Goal: Task Accomplishment & Management: Use online tool/utility

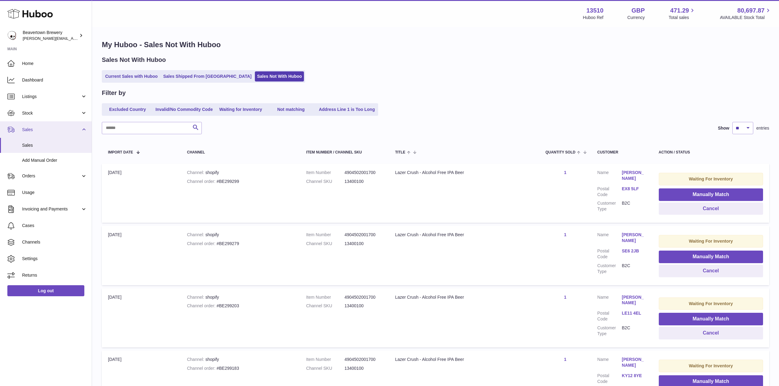
click at [37, 128] on span "Sales" at bounding box center [51, 130] width 59 height 6
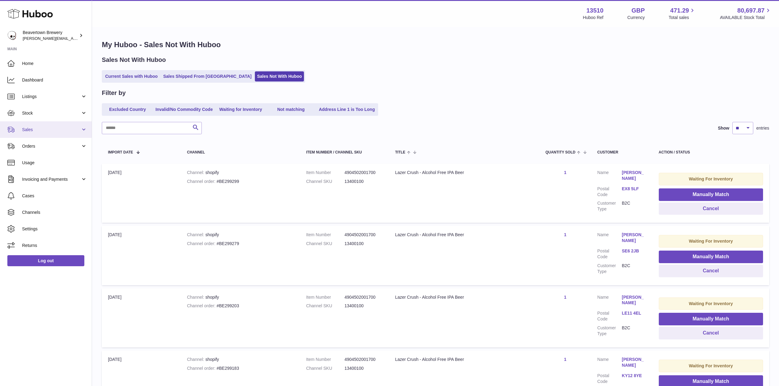
click at [27, 130] on span "Sales" at bounding box center [51, 130] width 59 height 6
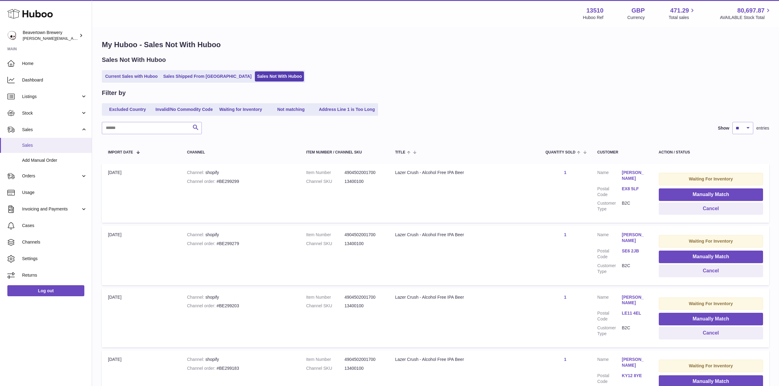
click at [36, 146] on span "Sales" at bounding box center [54, 146] width 65 height 6
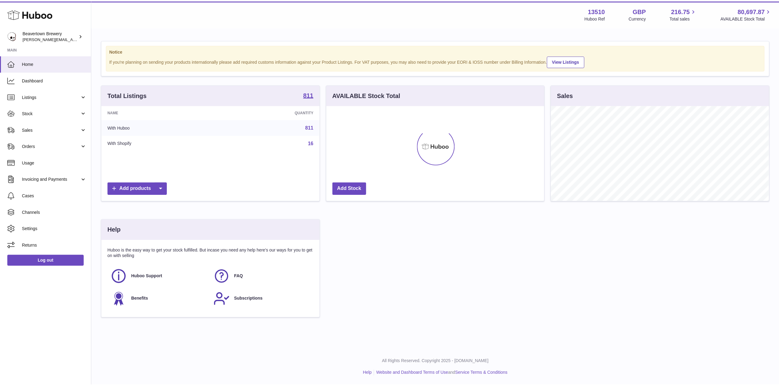
scroll to position [306581, 306459]
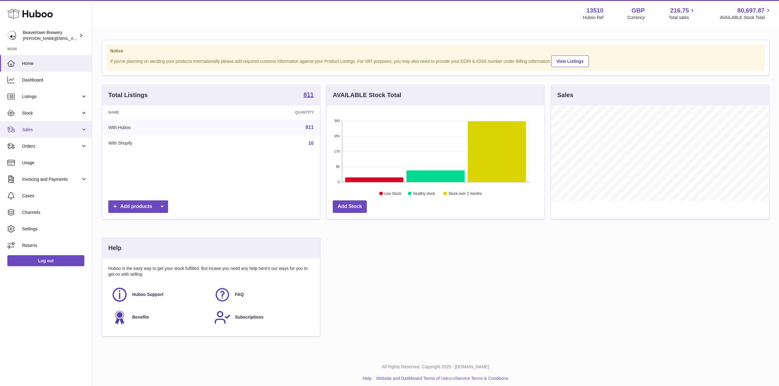
click at [41, 128] on span "Sales" at bounding box center [51, 130] width 59 height 6
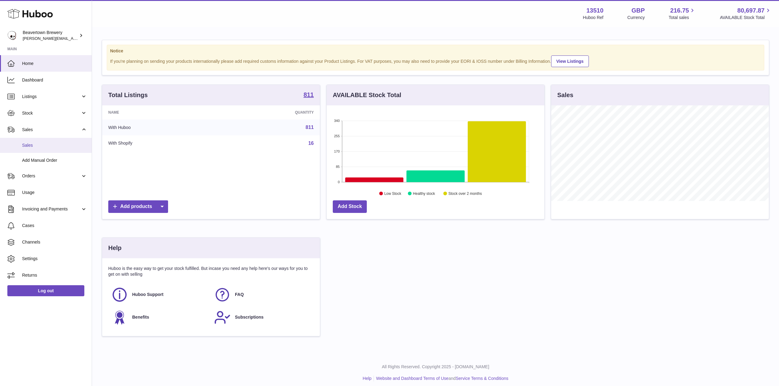
click at [40, 140] on link "Sales" at bounding box center [46, 145] width 92 height 15
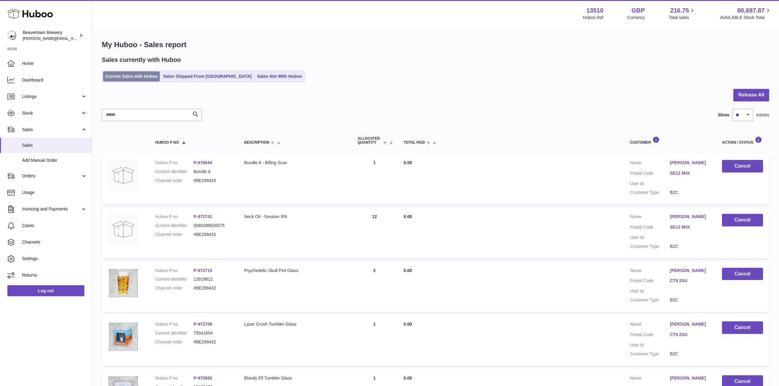
click at [154, 75] on link "Current Sales with Huboo" at bounding box center [131, 76] width 57 height 10
click at [168, 79] on link "Sales Shipped From Huboo" at bounding box center [207, 76] width 93 height 10
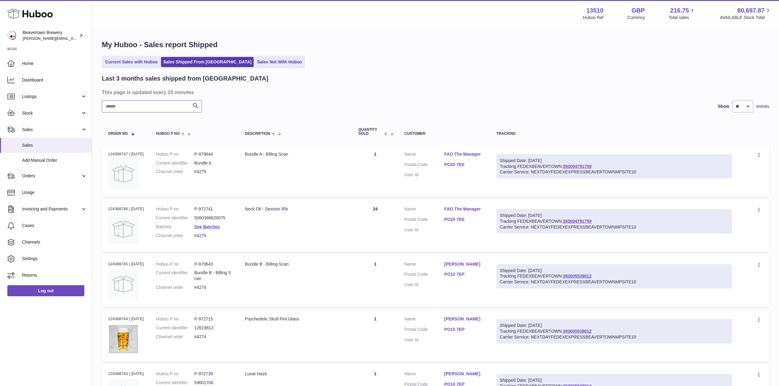
click at [129, 102] on input "text" at bounding box center [152, 106] width 100 height 12
paste input "*****"
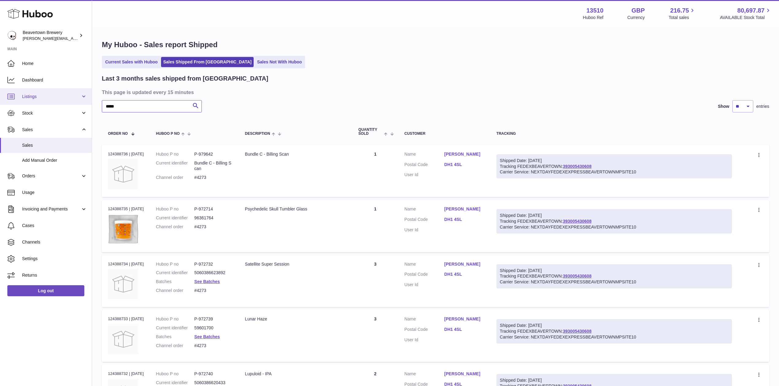
drag, startPoint x: 128, startPoint y: 106, endPoint x: 60, endPoint y: 104, distance: 68.1
click at [63, 104] on div "Huboo Beavertown Brewery Matthew.McCormack@beavertownbrewery.co.uk Main Home Da…" at bounding box center [389, 344] width 779 height 689
paste input "text"
drag, startPoint x: 130, startPoint y: 105, endPoint x: 0, endPoint y: 92, distance: 130.9
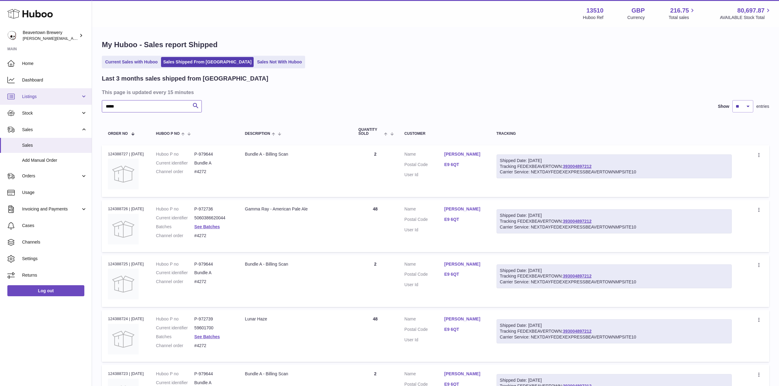
click at [0, 92] on div "Huboo Beavertown Brewery Matthew.McCormack@beavertownbrewery.co.uk Main Home Da…" at bounding box center [389, 262] width 779 height 524
type input "*****"
click at [64, 159] on span "Add Manual Order" at bounding box center [54, 161] width 65 height 6
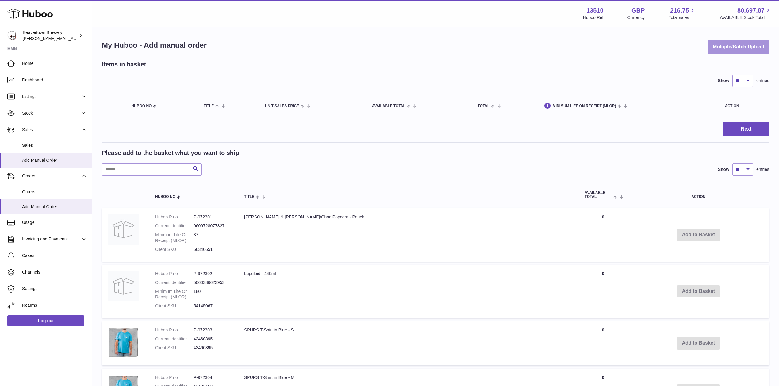
click at [723, 51] on button "Multiple/Batch Upload" at bounding box center [738, 47] width 61 height 14
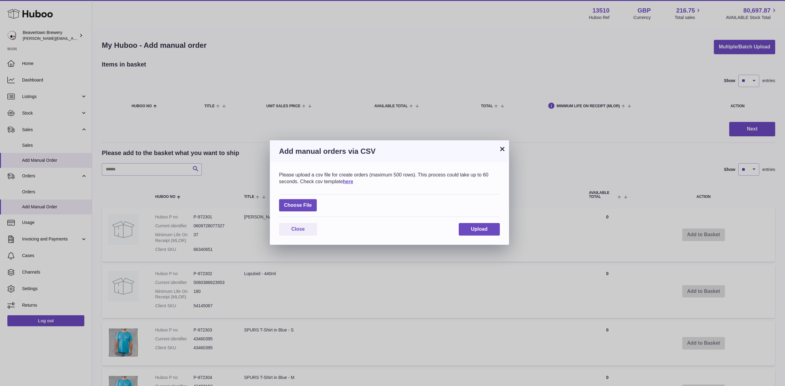
click at [312, 194] on div "Choose File" at bounding box center [389, 205] width 221 height 23
click at [304, 201] on label at bounding box center [298, 205] width 38 height 13
click at [312, 202] on input "file" at bounding box center [312, 202] width 0 height 0
type input "**********"
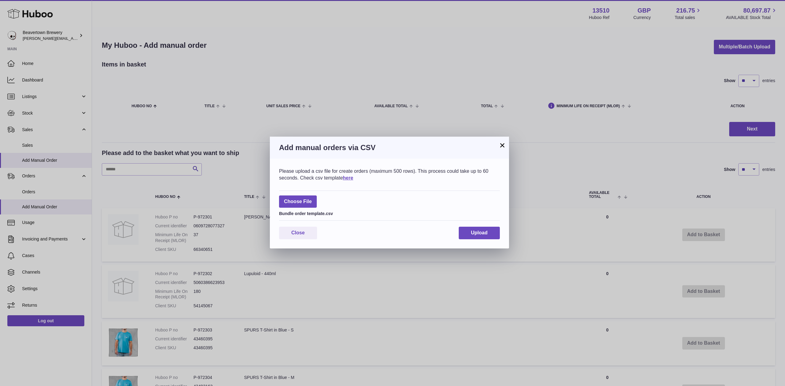
click at [453, 231] on div "Close Upload" at bounding box center [389, 233] width 221 height 13
click at [460, 232] on button "Upload" at bounding box center [479, 233] width 41 height 13
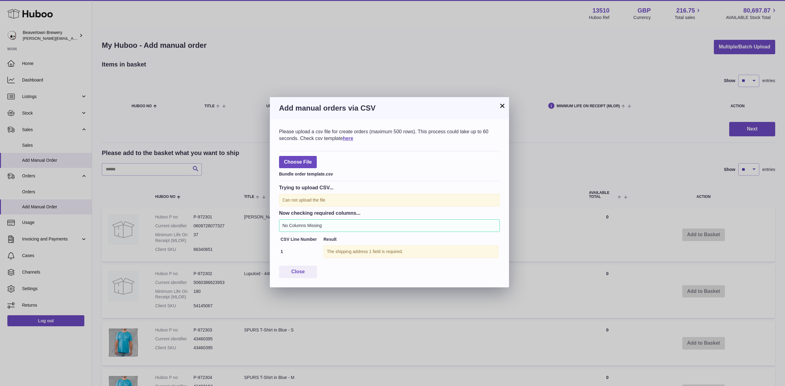
click at [504, 107] on button "×" at bounding box center [502, 105] width 7 height 7
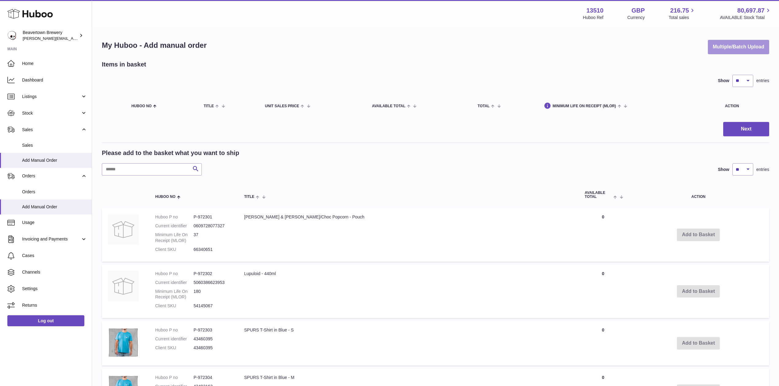
click at [719, 47] on button "Multiple/Batch Upload" at bounding box center [738, 47] width 61 height 14
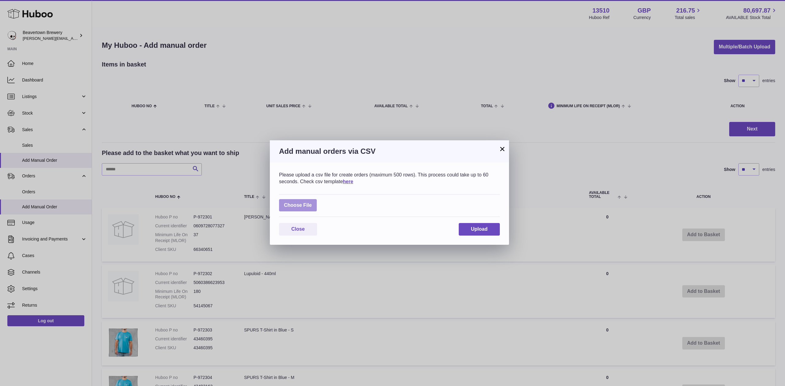
click at [285, 206] on label at bounding box center [298, 205] width 38 height 13
click at [312, 203] on input "file" at bounding box center [312, 202] width 0 height 0
type input "**********"
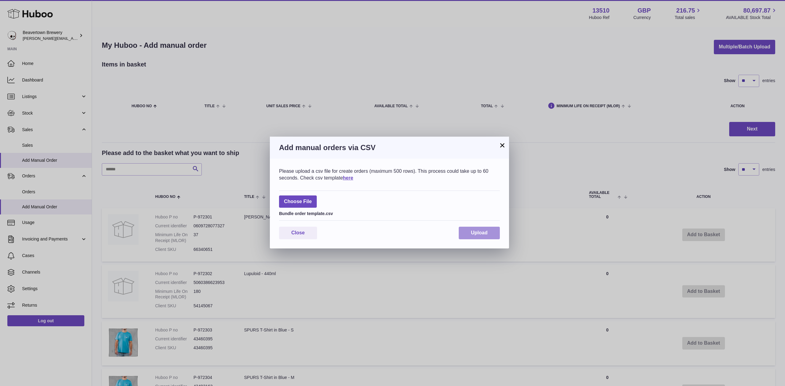
click at [461, 235] on button "Upload" at bounding box center [479, 233] width 41 height 13
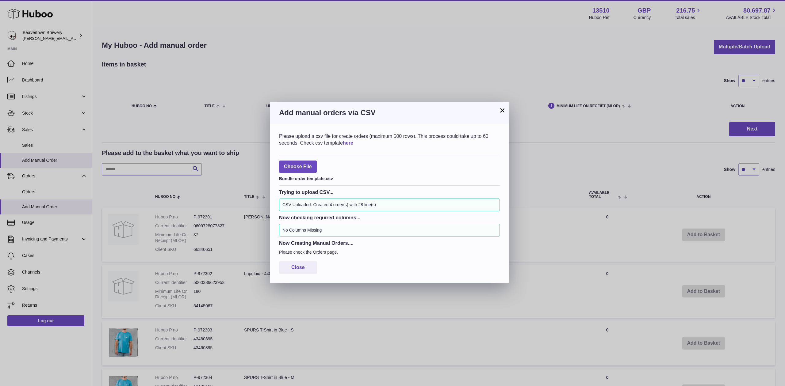
click at [504, 112] on button "×" at bounding box center [502, 110] width 7 height 7
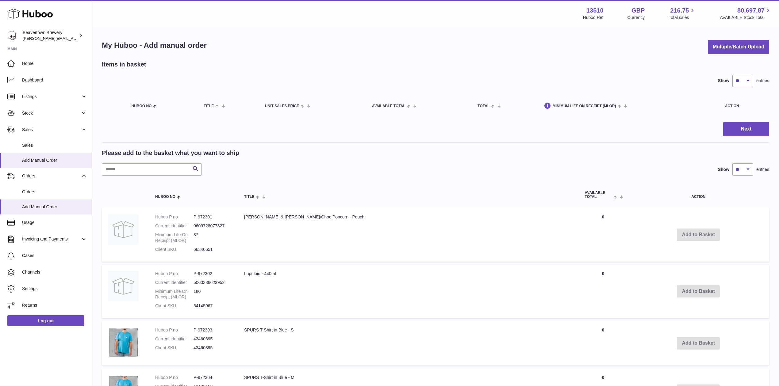
click at [708, 54] on div "My Huboo - Add manual order Multiple/Batch Upload Items in basket Show ** ** **…" at bounding box center [435, 386] width 687 height 716
click at [715, 50] on button "Multiple/Batch Upload" at bounding box center [738, 47] width 61 height 14
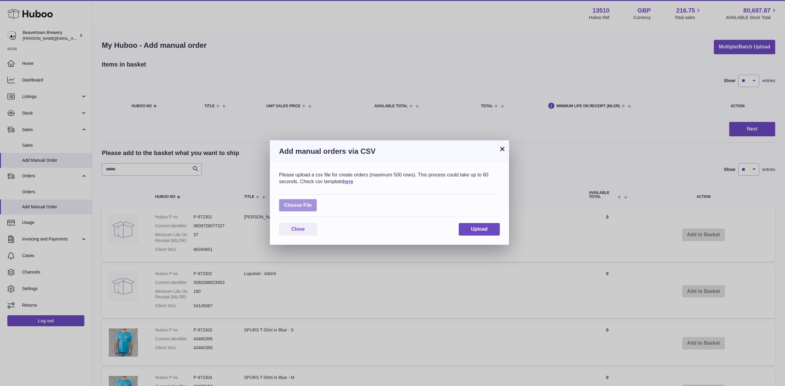
click at [299, 204] on label at bounding box center [298, 205] width 38 height 13
click at [312, 203] on input "file" at bounding box center [312, 202] width 0 height 0
type input "**********"
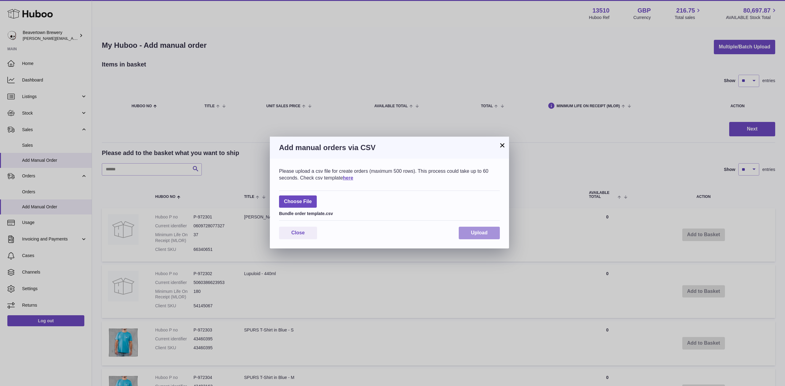
click at [463, 231] on button "Upload" at bounding box center [479, 233] width 41 height 13
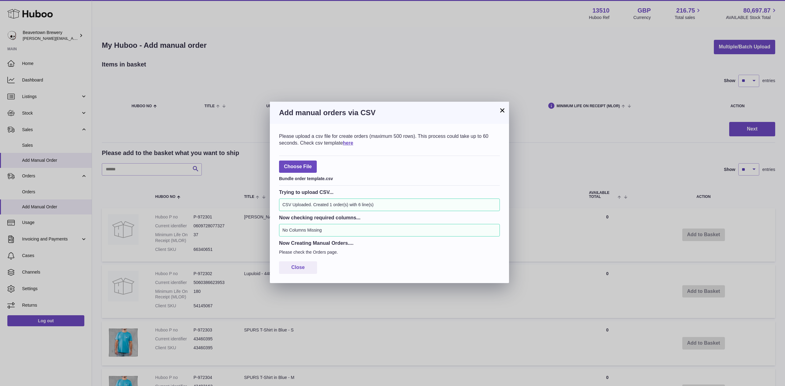
click at [503, 107] on button "×" at bounding box center [502, 110] width 7 height 7
